Goal: Task Accomplishment & Management: Use online tool/utility

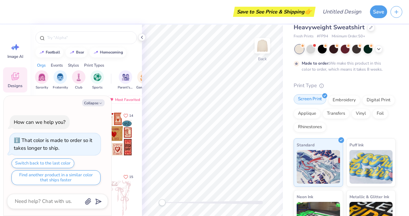
scroll to position [19, 0]
click at [98, 101] on button "Collapse" at bounding box center [93, 102] width 23 height 7
type textarea "x"
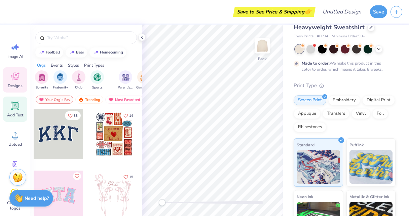
click at [11, 111] on div "Add Text" at bounding box center [15, 109] width 24 height 25
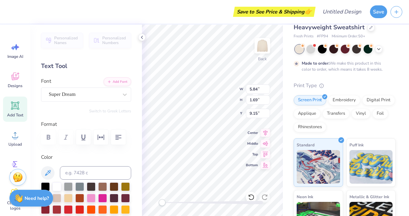
scroll to position [5, 1]
type textarea "GR26TEST ERA"
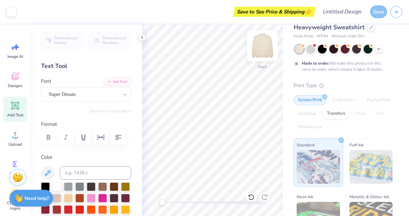
click at [263, 48] on img at bounding box center [262, 45] width 27 height 27
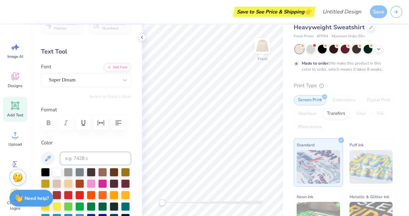
scroll to position [20, 0]
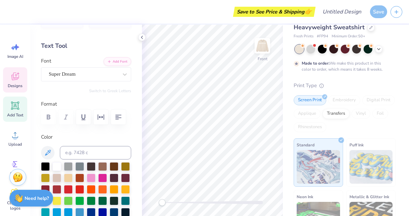
click at [10, 81] on icon at bounding box center [15, 76] width 10 height 10
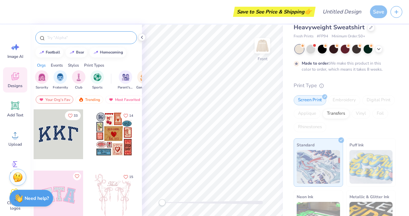
click at [71, 40] on input "text" at bounding box center [89, 37] width 86 height 7
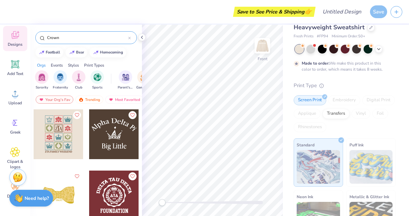
scroll to position [0, 0]
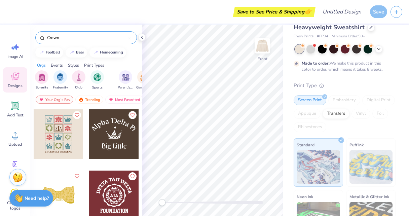
drag, startPoint x: 68, startPoint y: 36, endPoint x: 42, endPoint y: 38, distance: 26.6
click at [42, 38] on div "Crown" at bounding box center [86, 37] width 102 height 13
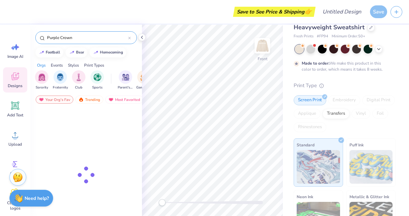
type input "Purple Crown"
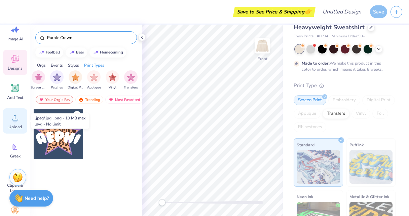
scroll to position [17, 0]
click at [13, 123] on div "Upload" at bounding box center [15, 120] width 24 height 25
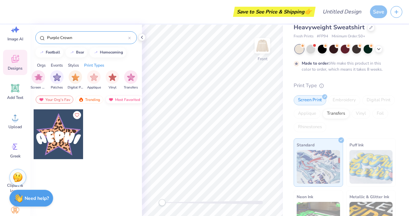
click at [115, 100] on div "Most Favorited" at bounding box center [124, 100] width 38 height 8
click at [89, 98] on div "Trending" at bounding box center [89, 100] width 28 height 8
click at [129, 38] on icon at bounding box center [129, 38] width 3 height 3
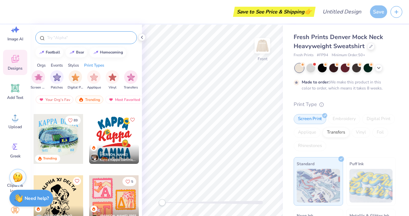
scroll to position [0, 0]
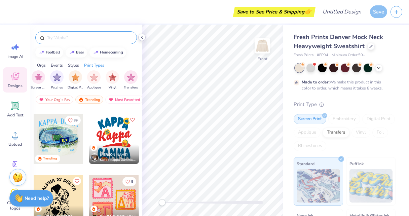
click at [144, 36] on icon at bounding box center [141, 37] width 5 height 5
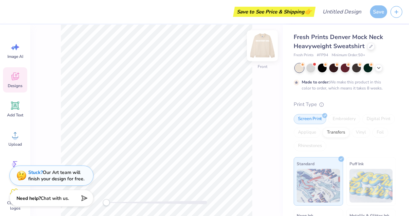
click at [268, 48] on img at bounding box center [262, 45] width 27 height 27
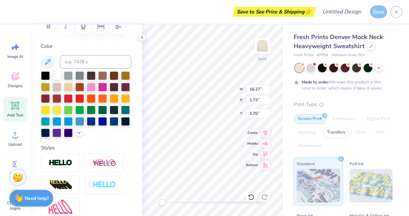
scroll to position [110, 0]
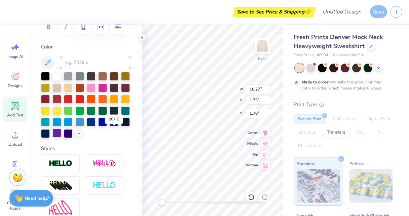
click at [61, 132] on div at bounding box center [56, 133] width 9 height 9
click at [76, 136] on icon at bounding box center [78, 132] width 5 height 5
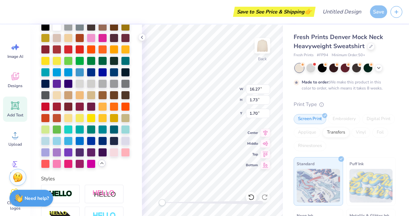
scroll to position [165, 0]
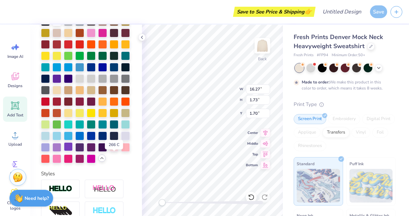
click at [73, 151] on div at bounding box center [68, 146] width 9 height 9
click at [61, 151] on div at bounding box center [56, 146] width 9 height 9
click at [377, 65] on icon at bounding box center [378, 67] width 5 height 5
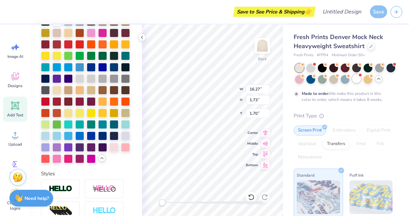
click at [361, 78] on div at bounding box center [356, 78] width 9 height 9
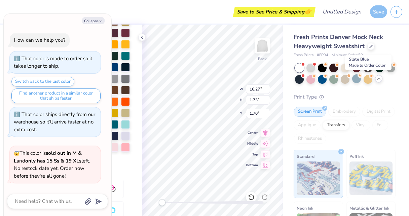
scroll to position [141, 0]
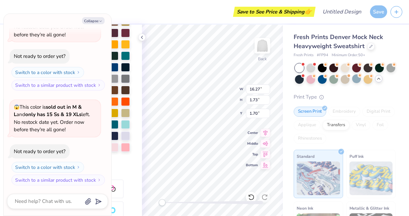
click at [301, 67] on div at bounding box center [299, 68] width 9 height 9
click at [299, 69] on div at bounding box center [299, 68] width 9 height 9
click at [343, 67] on div at bounding box center [345, 67] width 9 height 9
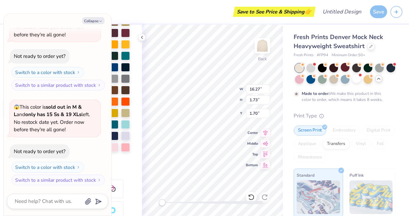
scroll to position [387, 0]
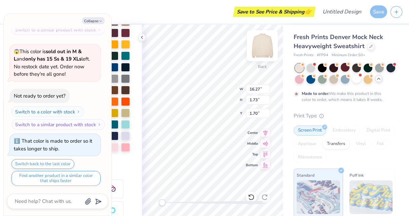
click at [264, 46] on img at bounding box center [262, 45] width 27 height 27
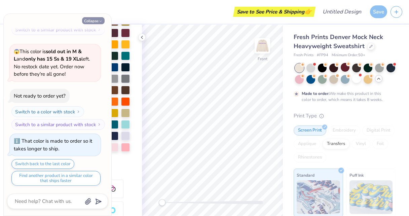
click at [95, 22] on button "Collapse" at bounding box center [93, 20] width 23 height 7
type textarea "x"
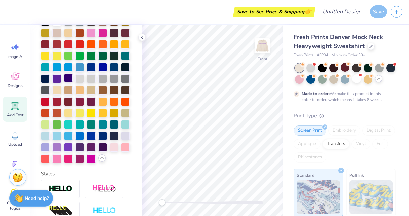
scroll to position [0, 0]
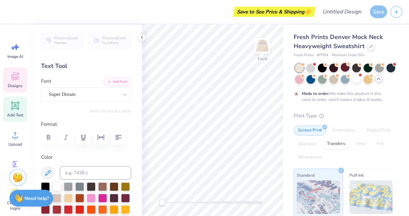
click at [19, 82] on div "Designs" at bounding box center [15, 79] width 24 height 25
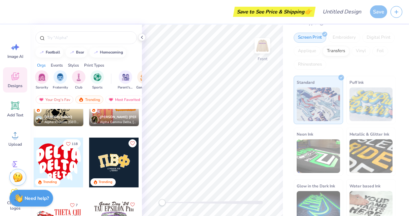
scroll to position [114, 0]
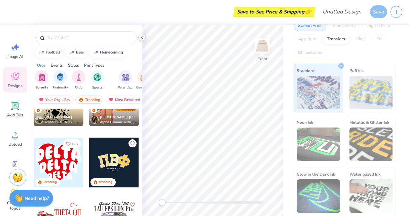
click at [142, 36] on icon at bounding box center [141, 37] width 5 height 5
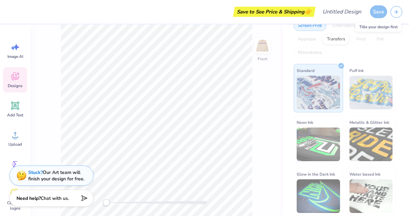
click at [377, 13] on div "Save" at bounding box center [378, 11] width 17 height 13
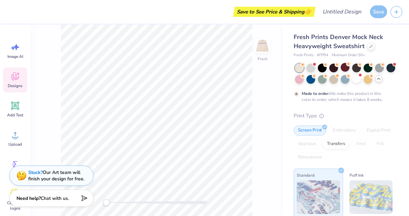
click at [376, 81] on icon at bounding box center [378, 78] width 5 height 5
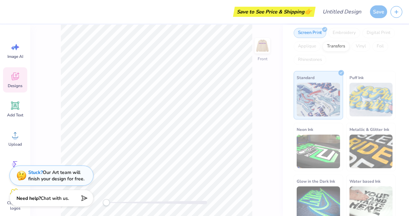
scroll to position [93, 0]
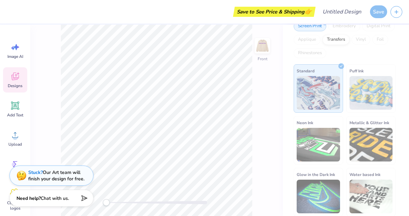
click at [363, 95] on img at bounding box center [371, 93] width 43 height 34
click at [375, 13] on div "Save" at bounding box center [378, 11] width 17 height 13
click at [279, 11] on div "Save to See Price & Shipping 👉" at bounding box center [274, 12] width 79 height 10
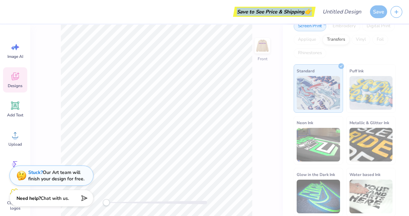
click at [279, 11] on div "Save to See Price & Shipping 👉" at bounding box center [274, 12] width 79 height 10
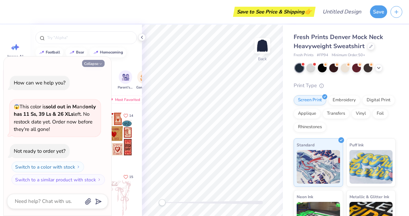
click at [99, 62] on icon "button" at bounding box center [101, 64] width 4 height 4
type textarea "x"
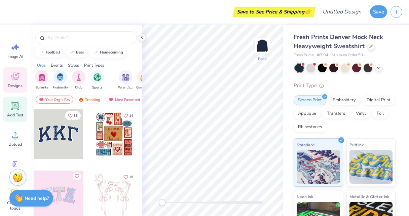
click at [10, 110] on div "Add Text" at bounding box center [15, 109] width 24 height 25
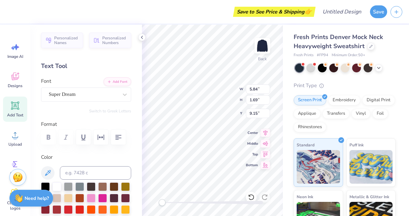
scroll to position [11, 0]
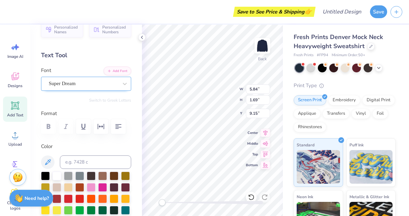
click at [78, 87] on div at bounding box center [83, 83] width 69 height 9
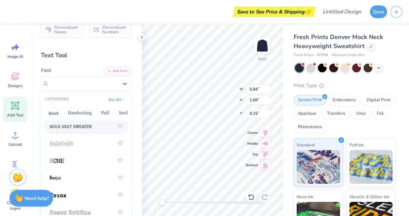
scroll to position [580, 0]
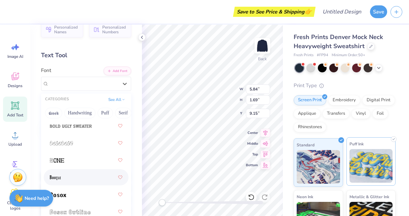
click at [371, 163] on img at bounding box center [371, 166] width 43 height 34
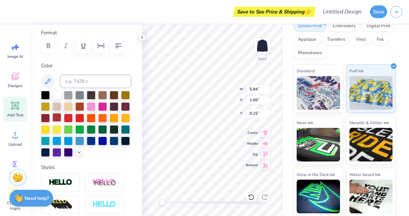
scroll to position [93, 0]
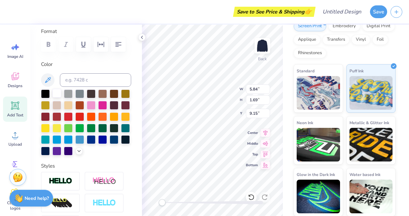
click at [57, 94] on div at bounding box center [56, 93] width 9 height 9
click at [96, 114] on div at bounding box center [91, 116] width 9 height 9
click at [112, 110] on div at bounding box center [86, 122] width 90 height 66
click at [96, 119] on div at bounding box center [91, 116] width 9 height 9
click at [107, 109] on div at bounding box center [102, 105] width 9 height 9
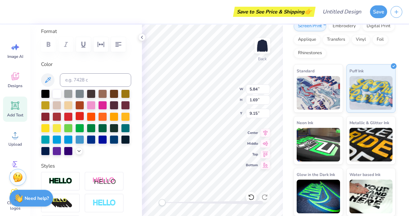
click at [84, 114] on div at bounding box center [79, 116] width 9 height 9
